Goal: Task Accomplishment & Management: Manage account settings

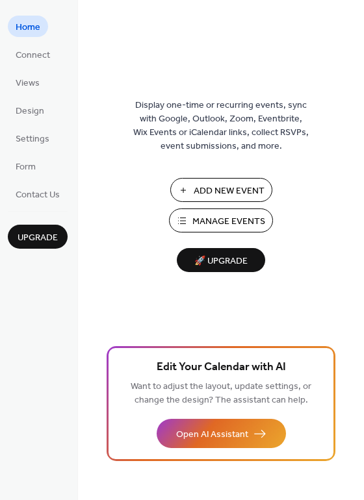
click at [232, 223] on span "Manage Events" at bounding box center [228, 222] width 73 height 14
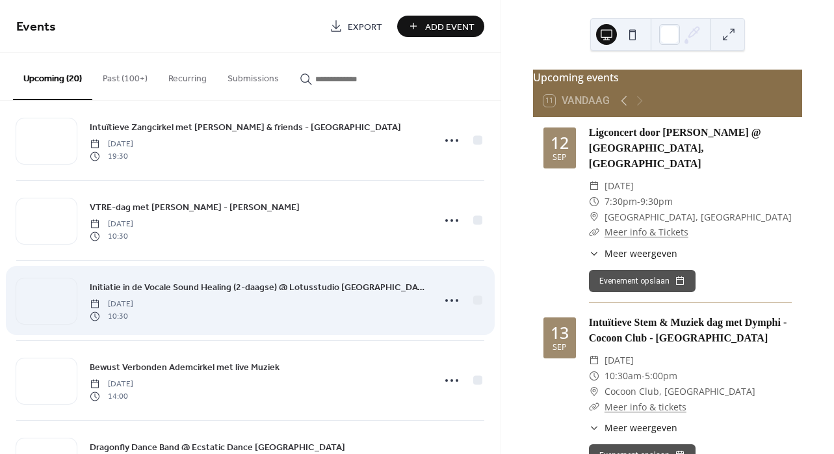
scroll to position [799, 0]
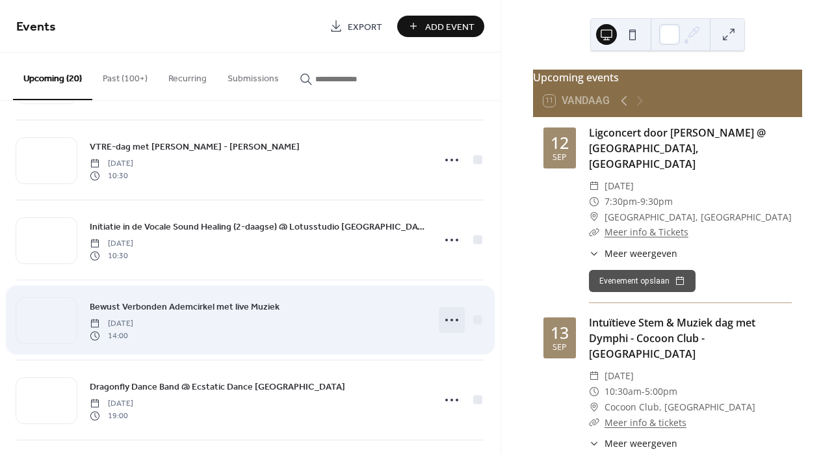
click at [446, 319] on icon at bounding box center [451, 319] width 21 height 21
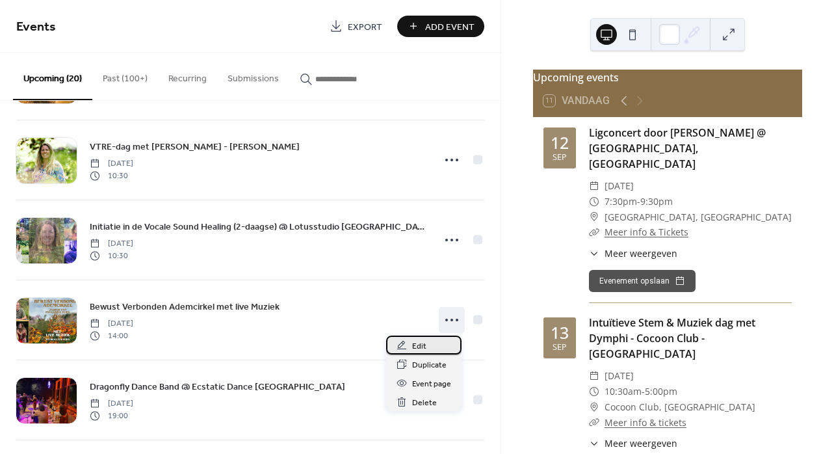
click at [416, 346] on span "Edit" at bounding box center [419, 346] width 14 height 14
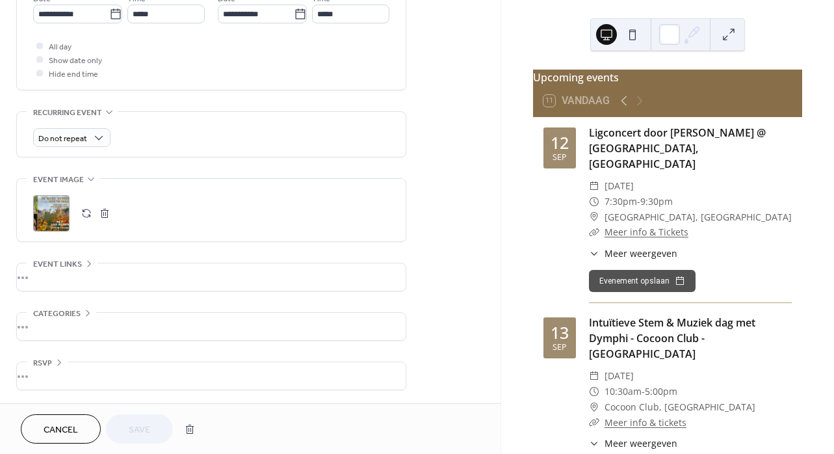
scroll to position [469, 0]
click at [71, 275] on div "•••" at bounding box center [211, 276] width 389 height 27
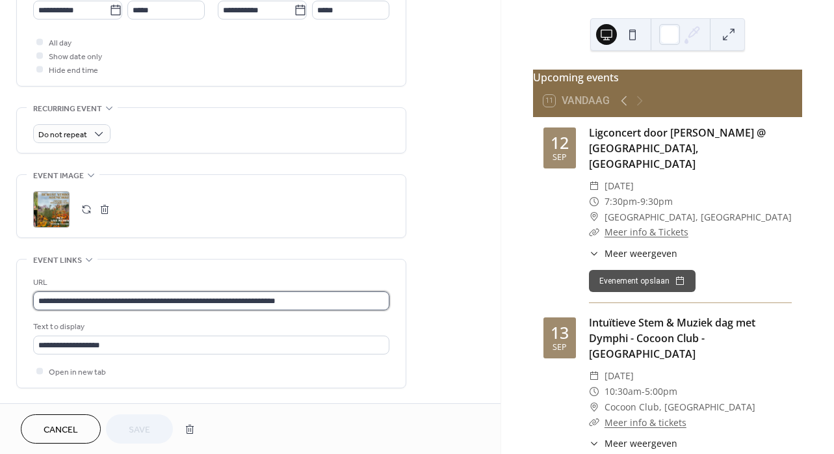
click at [43, 302] on input "**********" at bounding box center [211, 300] width 356 height 19
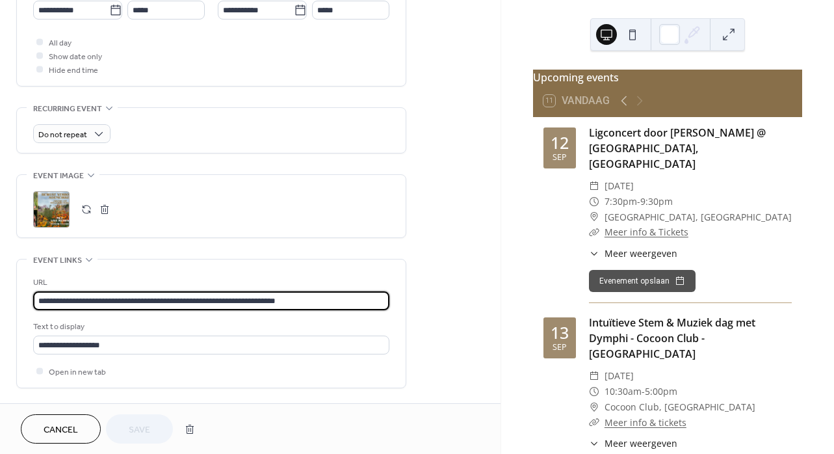
drag, startPoint x: 38, startPoint y: 303, endPoint x: 327, endPoint y: 308, distance: 289.2
click at [327, 308] on input "**********" at bounding box center [211, 300] width 356 height 19
paste input "text"
type input "**********"
click at [147, 426] on span "Save" at bounding box center [139, 430] width 21 height 14
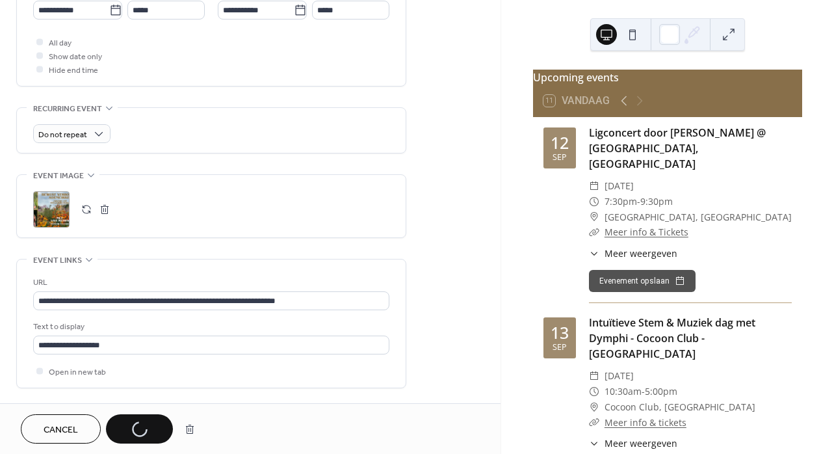
scroll to position [335, 0]
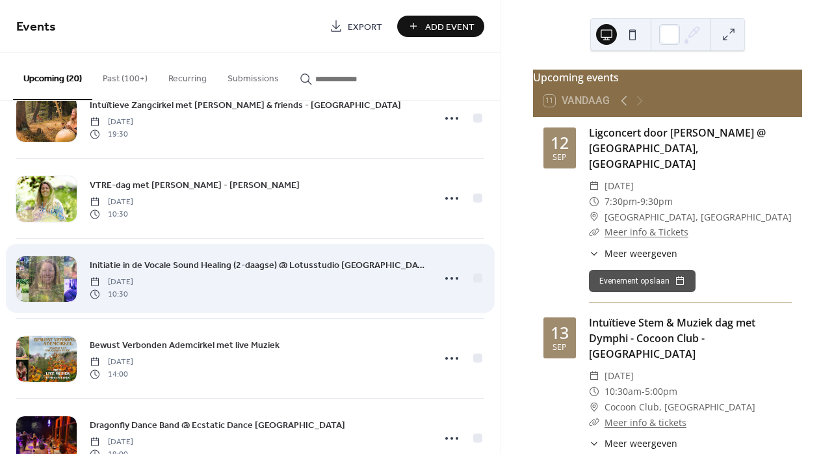
scroll to position [765, 0]
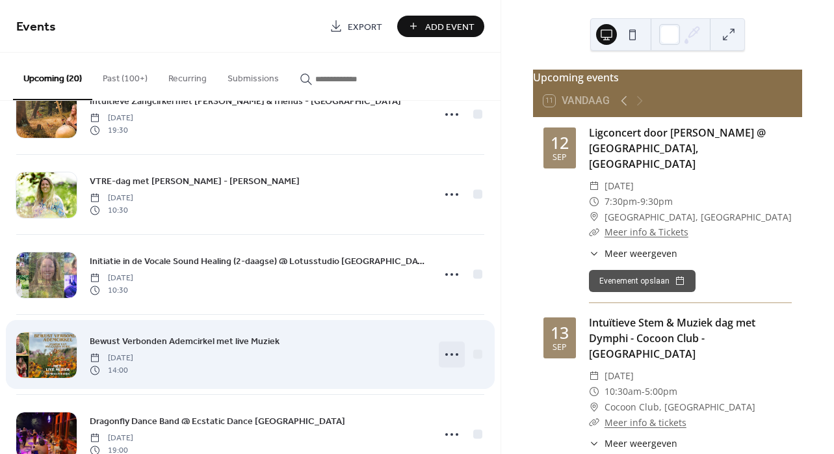
click at [449, 354] on icon at bounding box center [451, 354] width 21 height 21
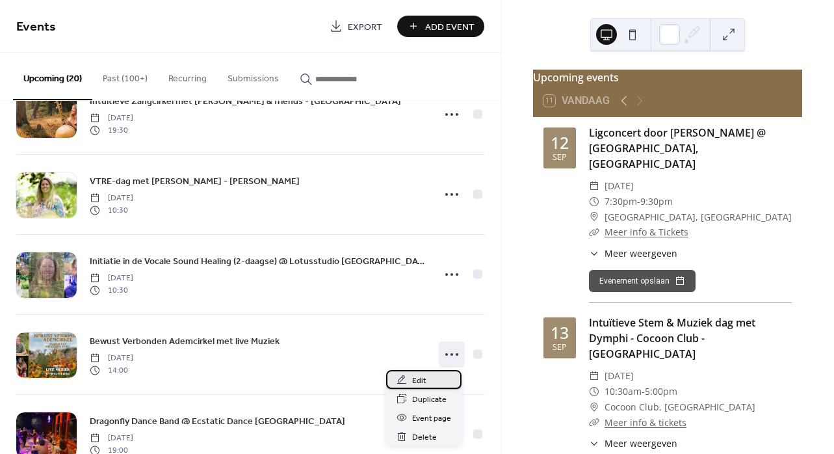
click at [419, 387] on span "Edit" at bounding box center [419, 381] width 14 height 14
